Goal: Browse casually: Explore the website without a specific task or goal

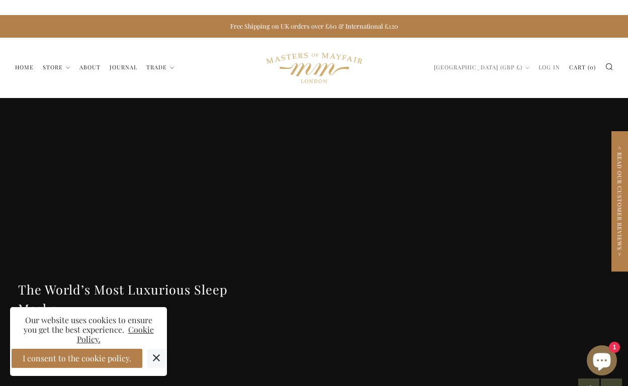
click at [123, 359] on button "I consent to the cookie policy." at bounding box center [77, 358] width 131 height 19
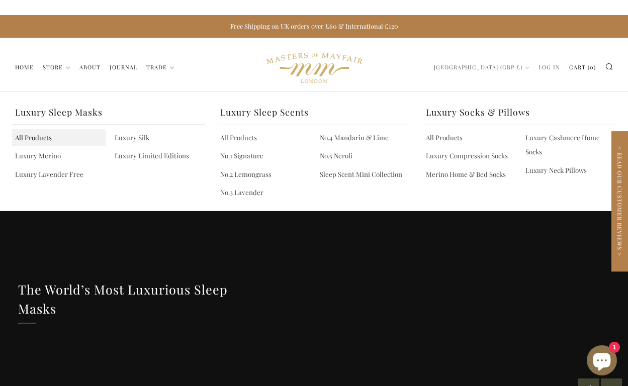
click at [38, 137] on link "All Products" at bounding box center [59, 137] width 94 height 17
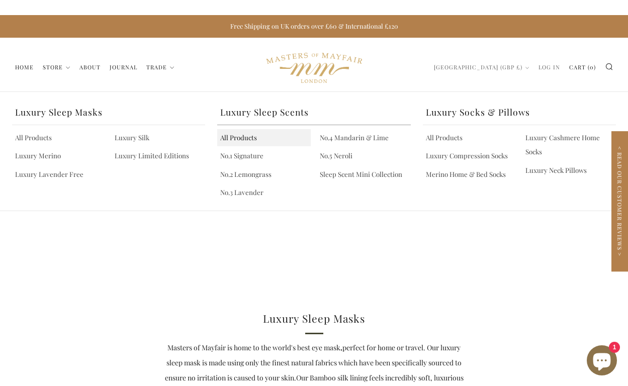
click at [237, 138] on link "All Products" at bounding box center [264, 137] width 94 height 17
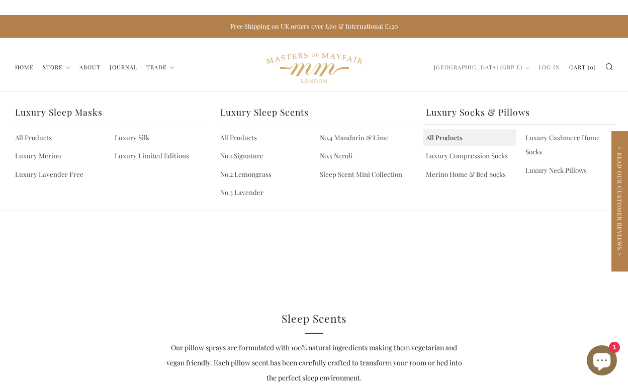
click at [450, 140] on link "All Products" at bounding box center [470, 137] width 94 height 17
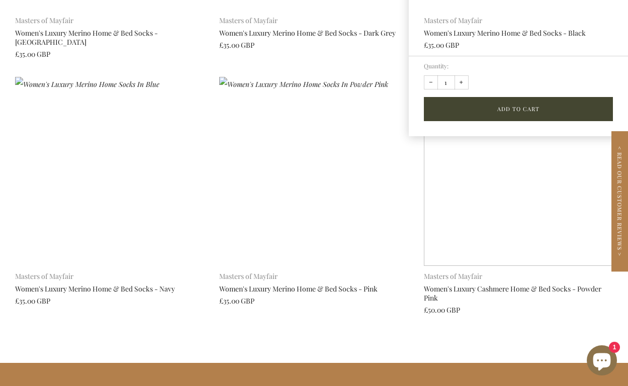
scroll to position [550, 0]
